Goal: Task Accomplishment & Management: Manage account settings

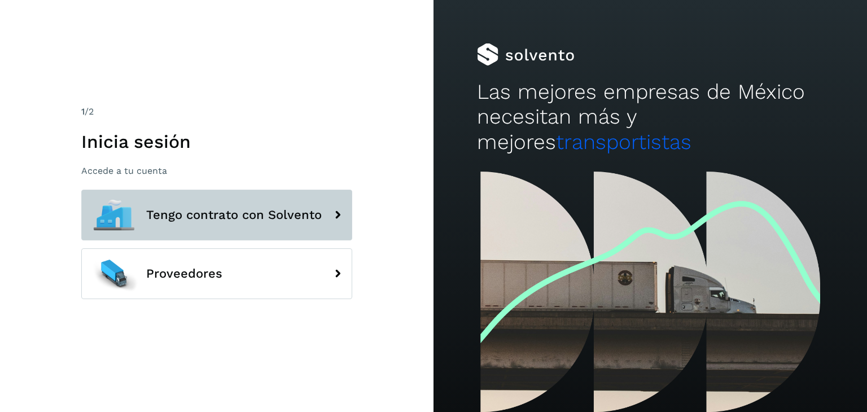
click at [229, 217] on span "Tengo contrato con Solvento" at bounding box center [234, 215] width 176 height 14
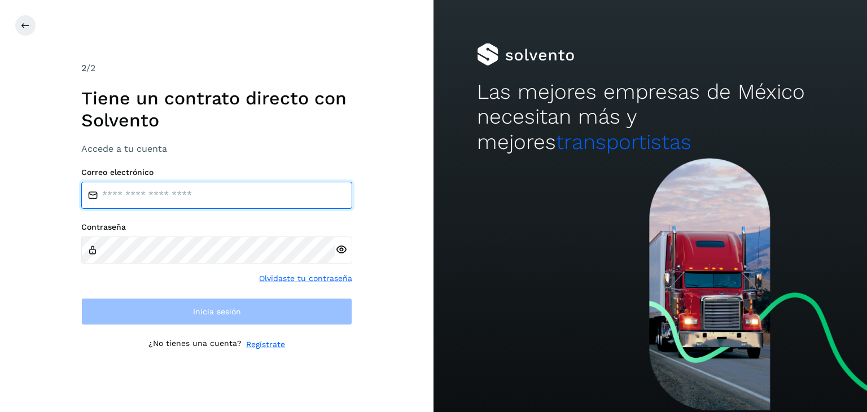
click at [246, 199] on input "email" at bounding box center [216, 195] width 271 height 27
type input "**********"
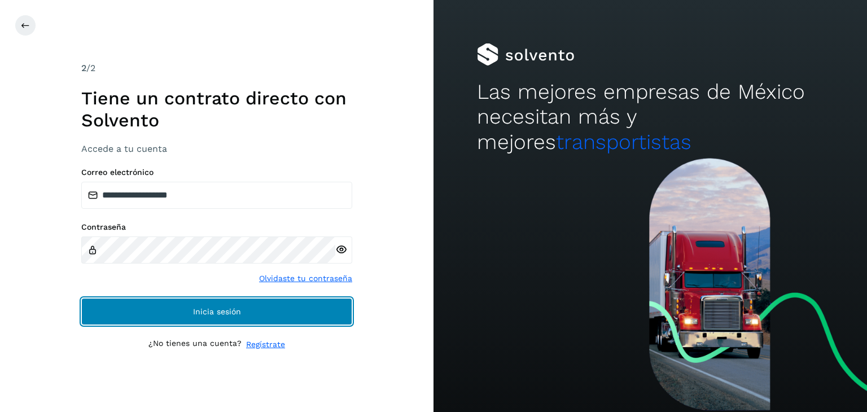
click at [262, 318] on button "Inicia sesión" at bounding box center [216, 311] width 271 height 27
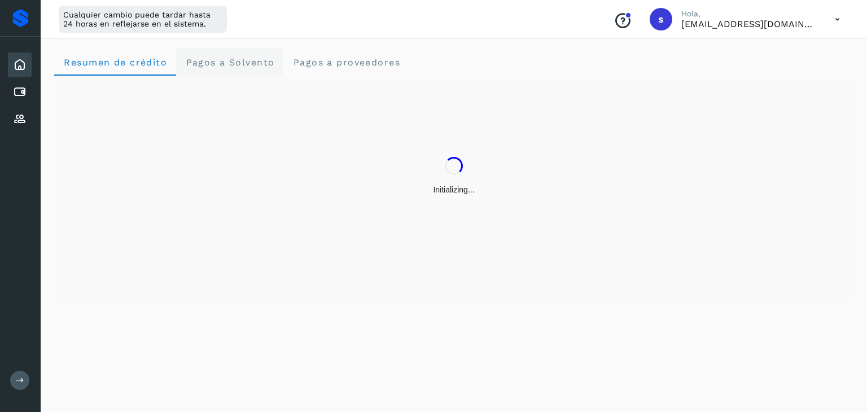
click at [233, 66] on span "Pagos a Solvento" at bounding box center [229, 62] width 89 height 11
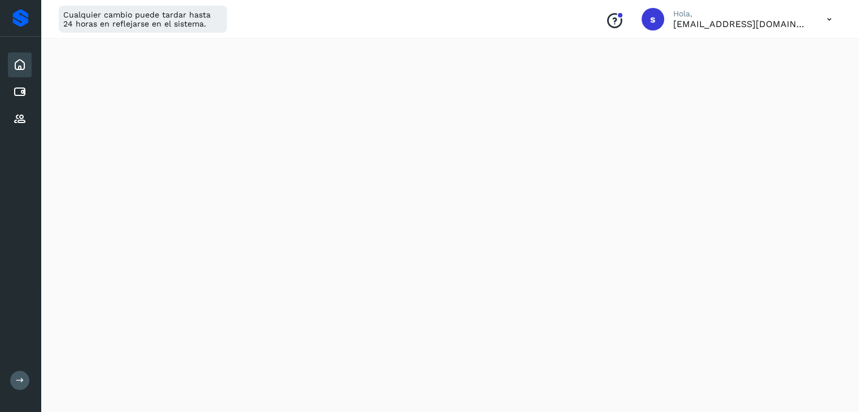
scroll to position [282, 0]
